Goal: Information Seeking & Learning: Learn about a topic

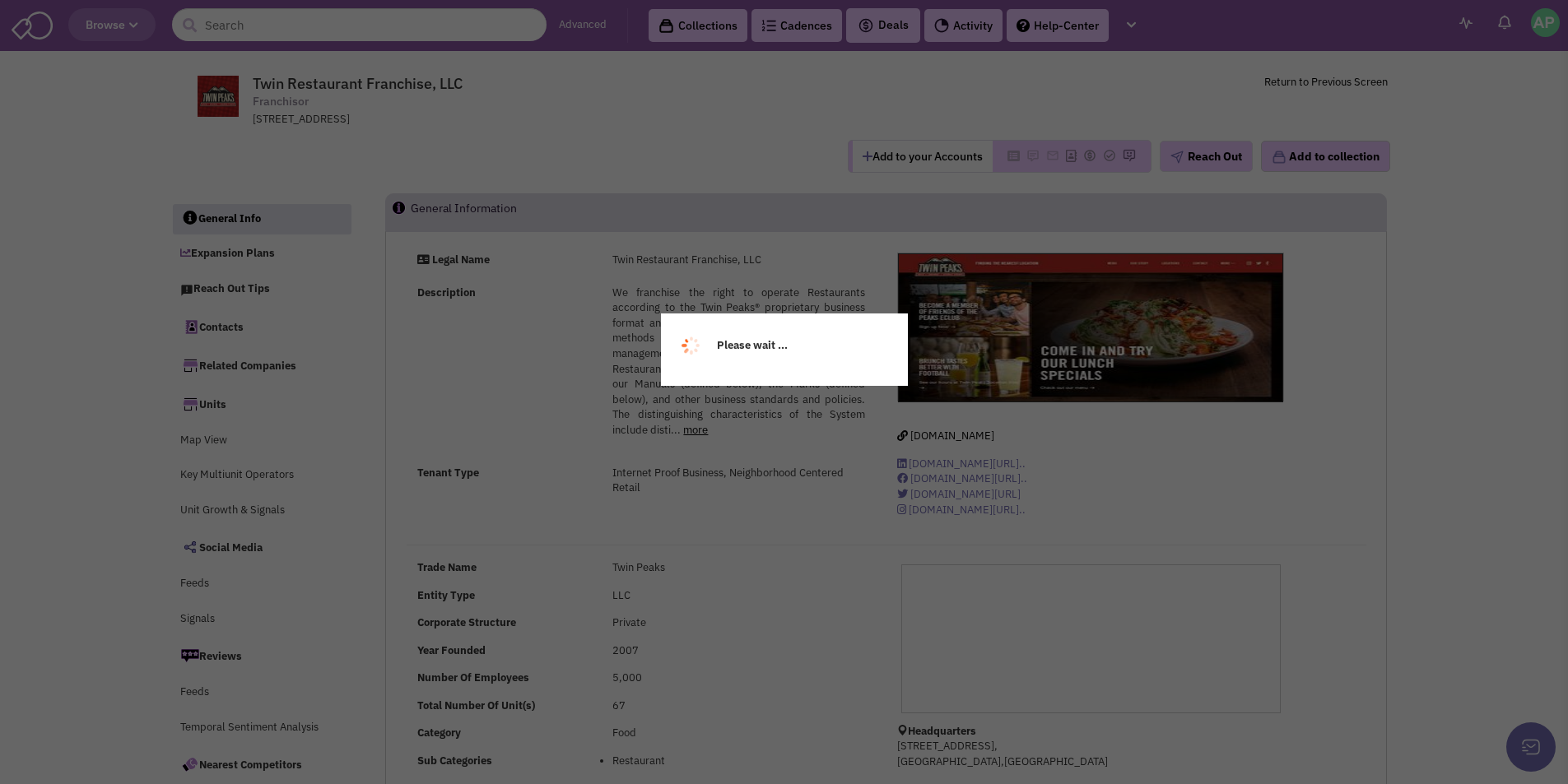
select select
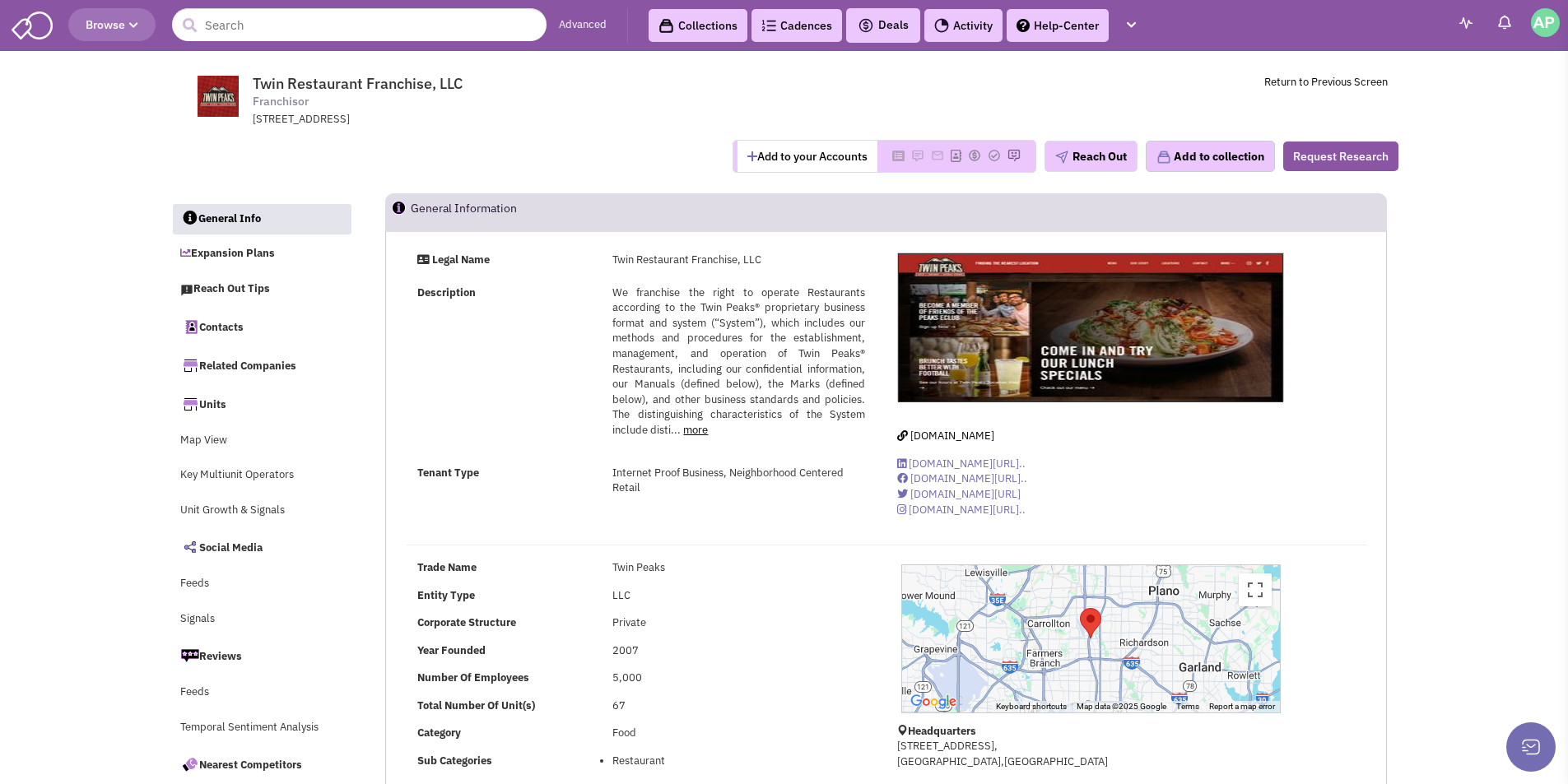
click at [693, 437] on div "We franchise the right to operate Restaurants according to the Twin Peaks® prop…" at bounding box center [738, 362] width 252 height 153
click at [694, 431] on link "more" at bounding box center [695, 429] width 25 height 14
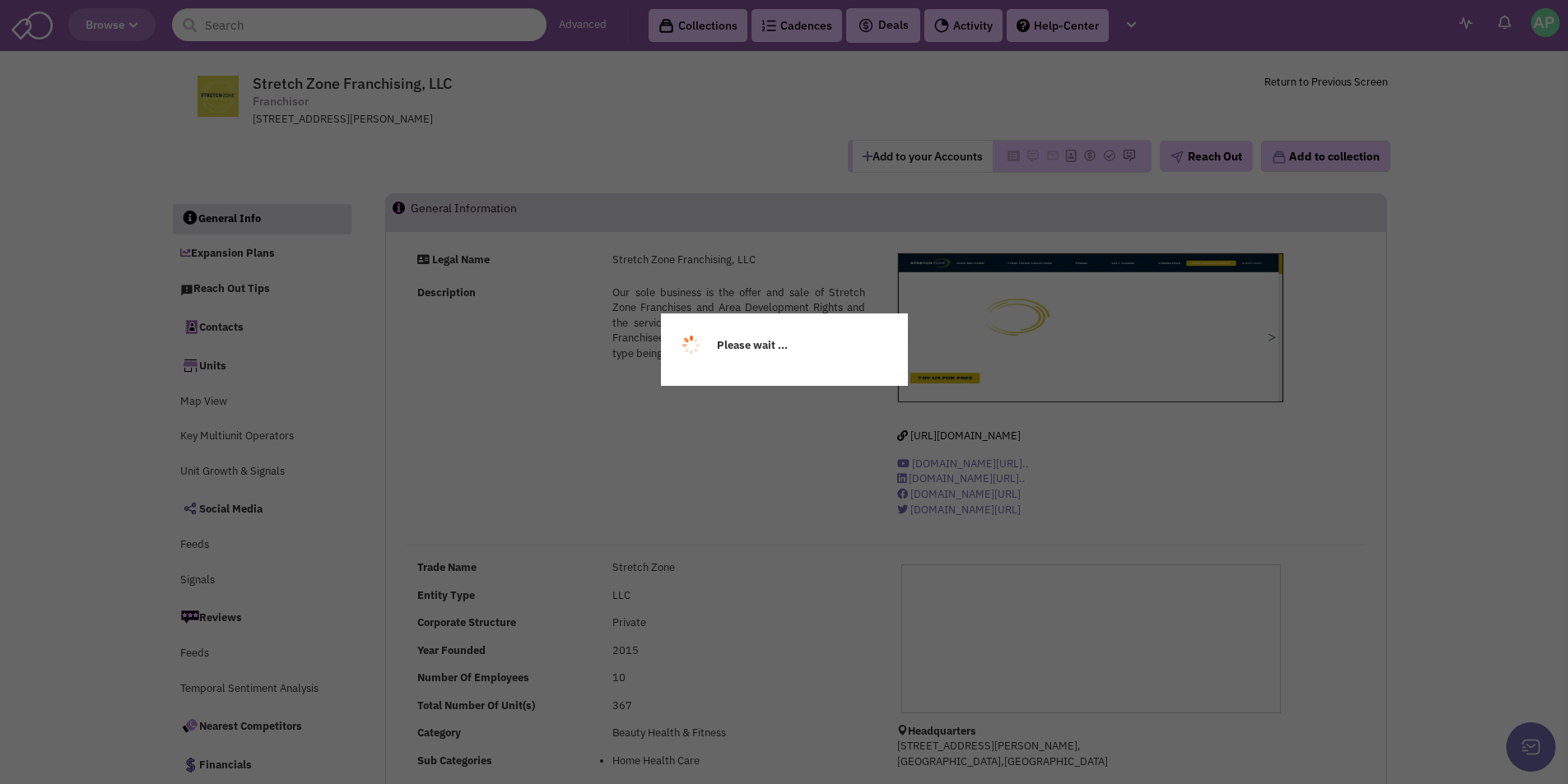
select select
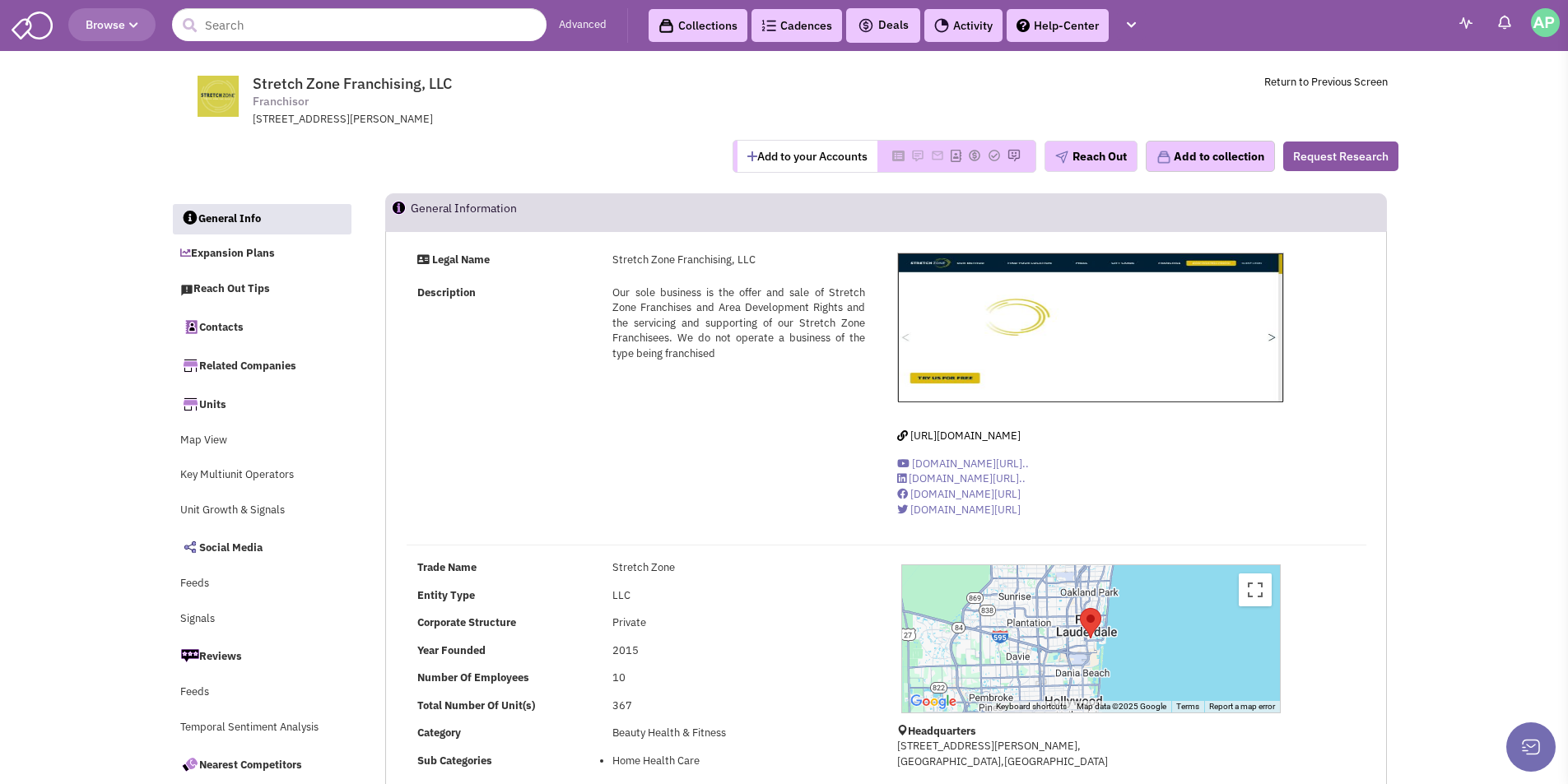
click at [1269, 335] on img at bounding box center [1090, 328] width 385 height 149
click at [745, 338] on span "Our sole business is the offer and sale of Stretch Zone Franchises and Area Dev…" at bounding box center [738, 323] width 252 height 74
click at [671, 379] on div "Legal Name Stretch Zone Franchising, LLC Description Our sole business is the o…" at bounding box center [642, 321] width 491 height 137
